Goal: Navigation & Orientation: Find specific page/section

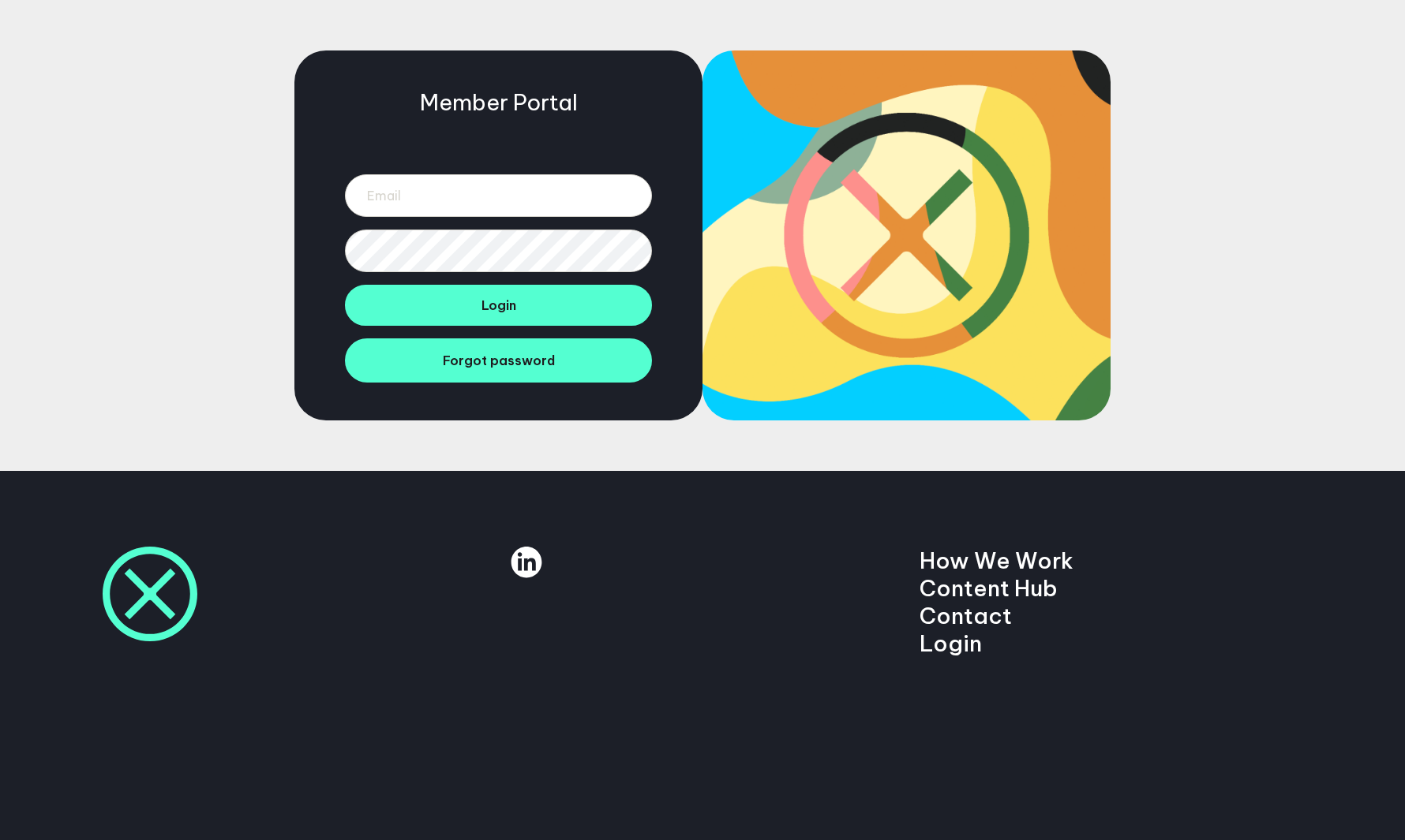
click at [533, 218] on div at bounding box center [498, 210] width 307 height 123
click at [481, 192] on input "email" at bounding box center [498, 196] width 307 height 42
type input "jack.holding@manifesto.co.uk"
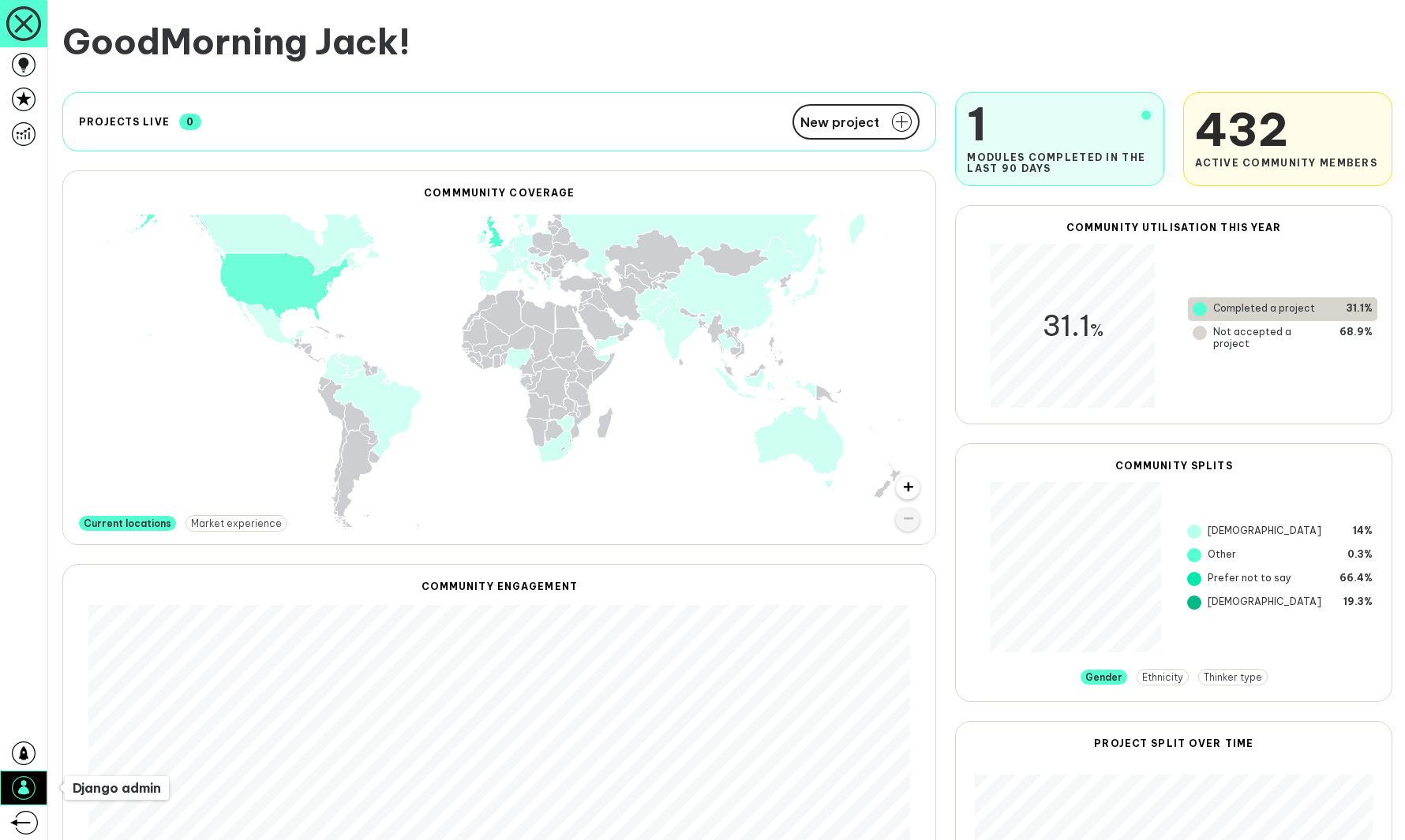
click at [24, 777] on icon at bounding box center [23, 788] width 24 height 24
